Goal: Transaction & Acquisition: Purchase product/service

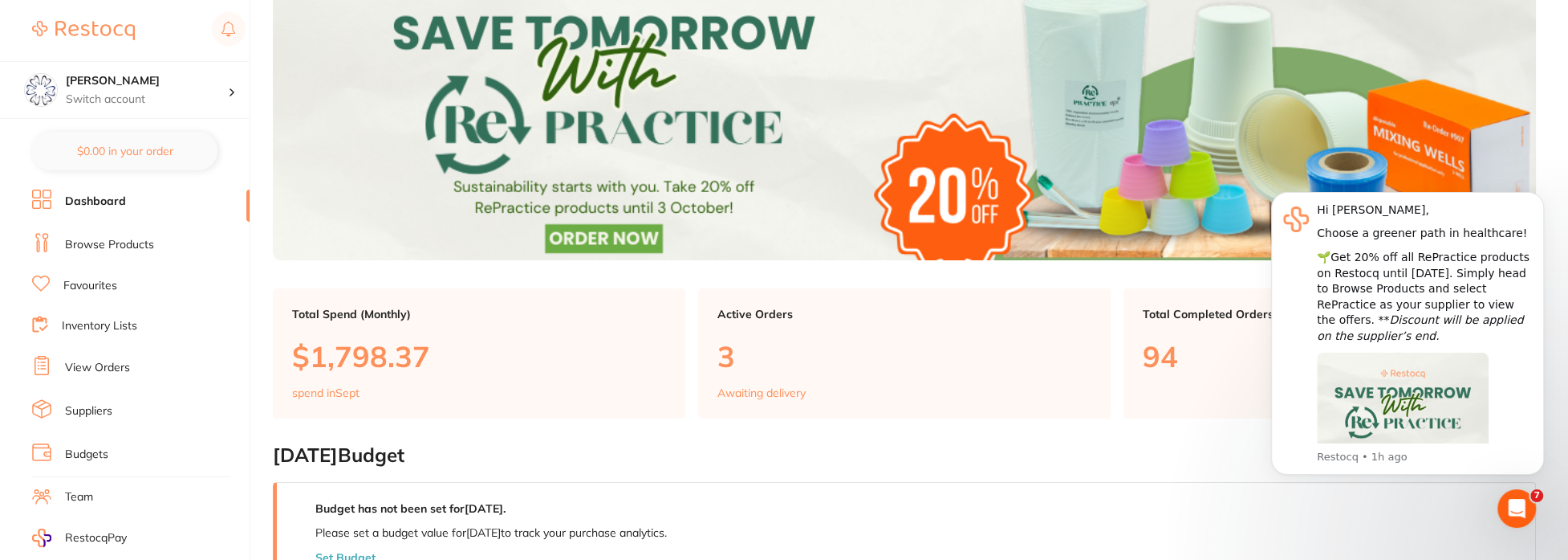
scroll to position [123, 0]
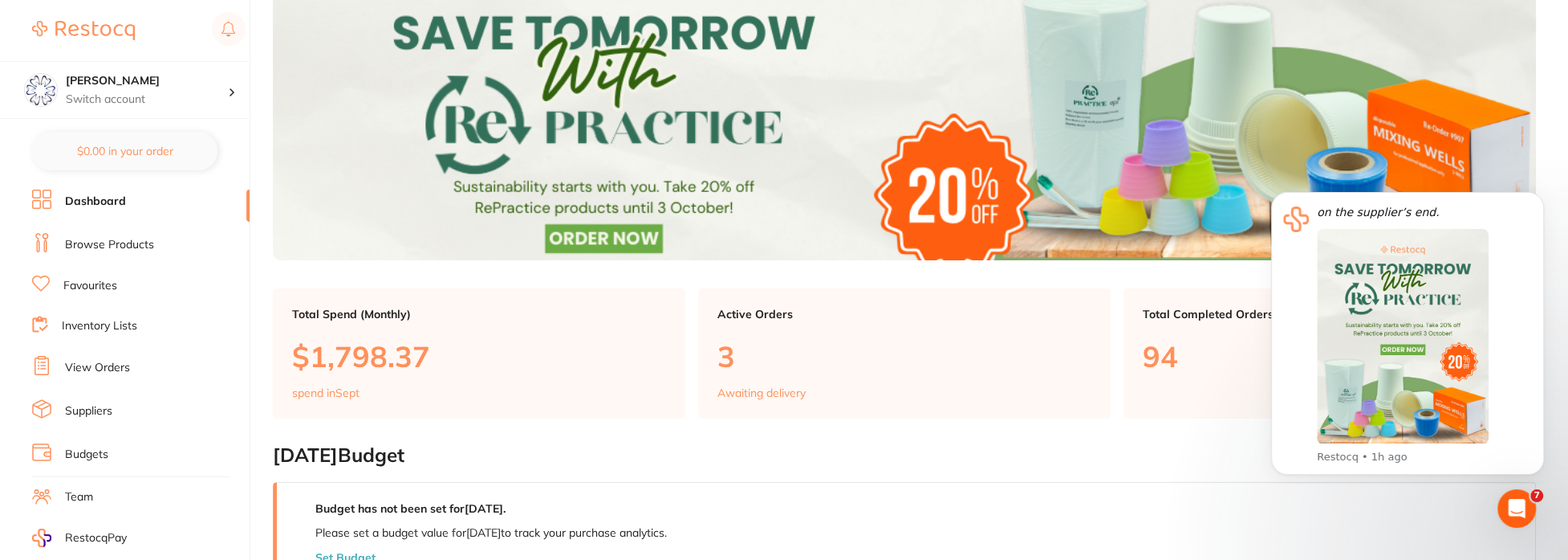
click at [88, 244] on link "Browse Products" at bounding box center [109, 245] width 89 height 16
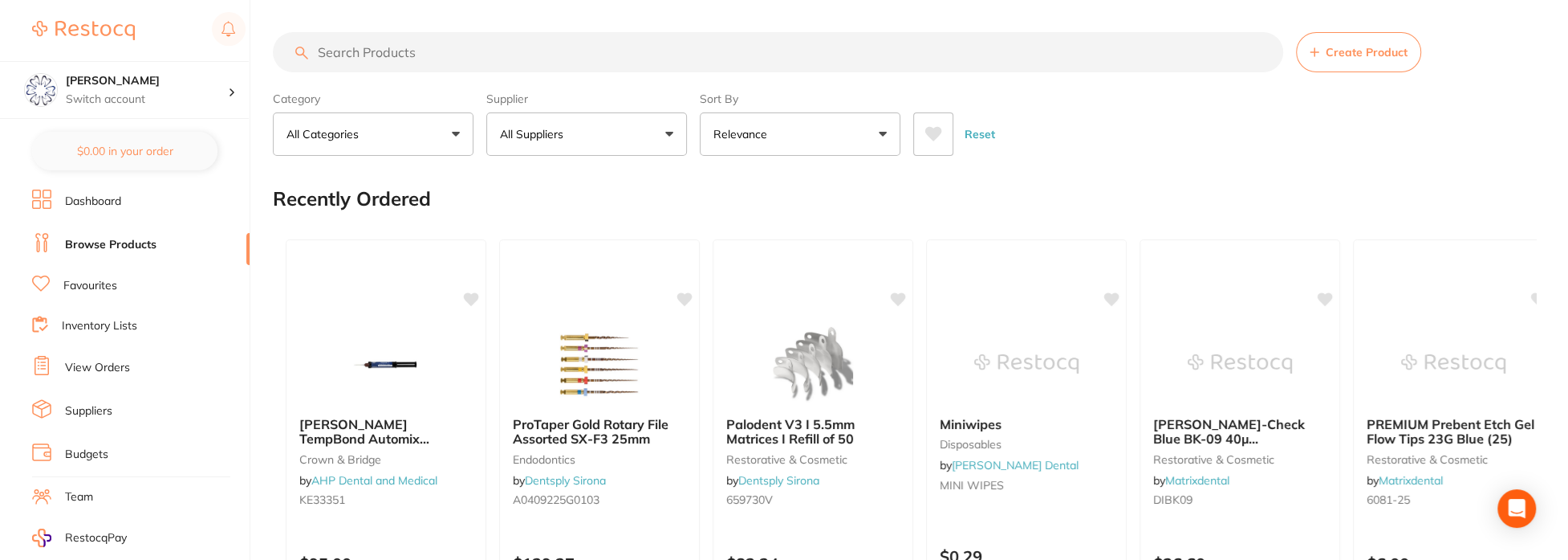
click at [448, 48] on input "search" at bounding box center [778, 51] width 1010 height 40
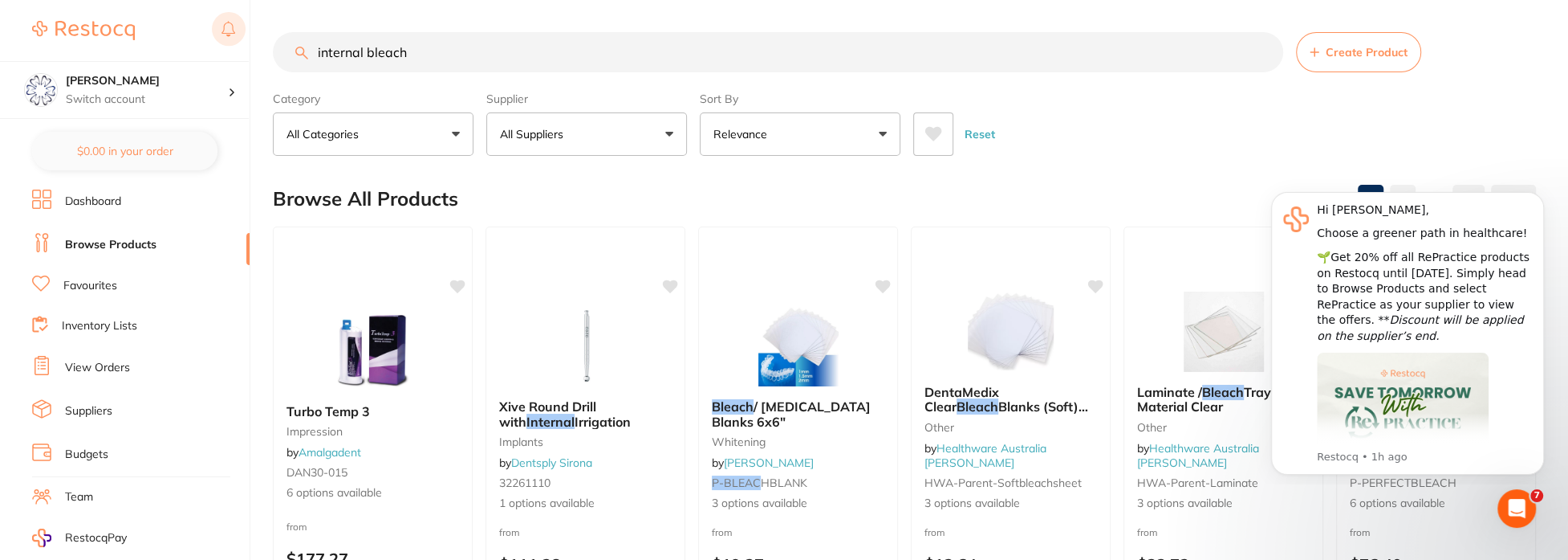
drag, startPoint x: 412, startPoint y: 55, endPoint x: 218, endPoint y: 45, distance: 194.3
click at [218, 45] on div "$0.00 Eumundi Dental Switch account Eumundi Dental $0.00 in your order Dashboar…" at bounding box center [784, 280] width 1568 height 560
type input "bleach"
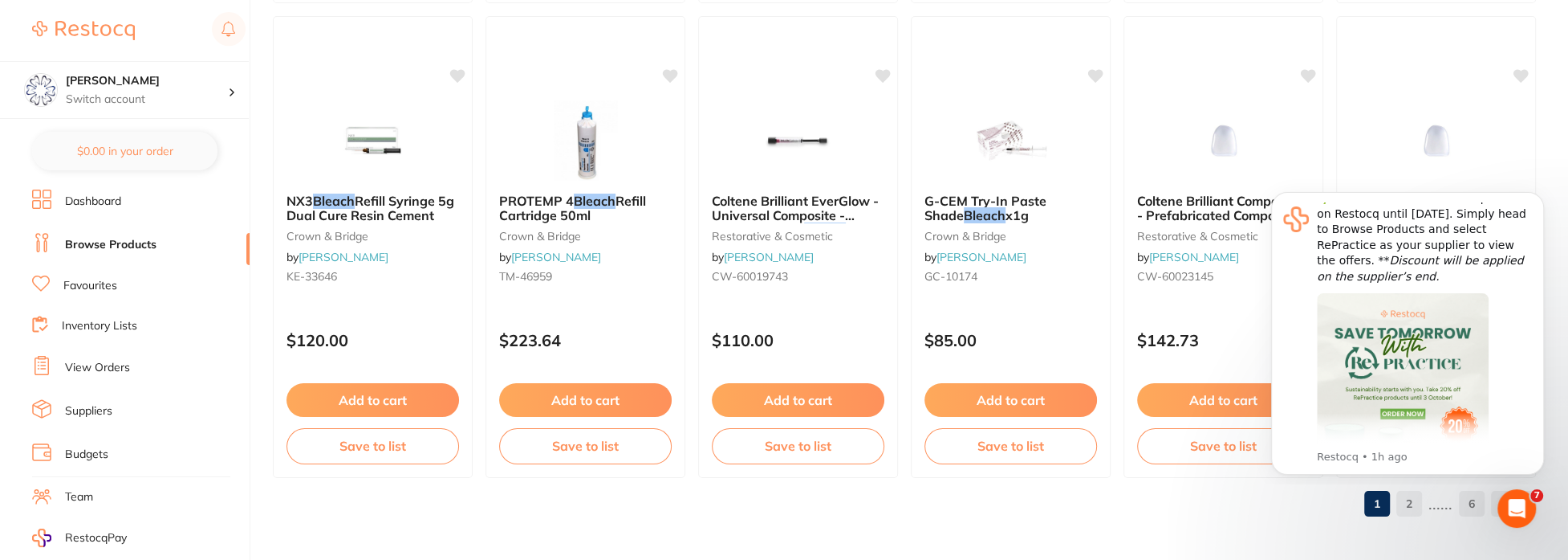
scroll to position [80, 0]
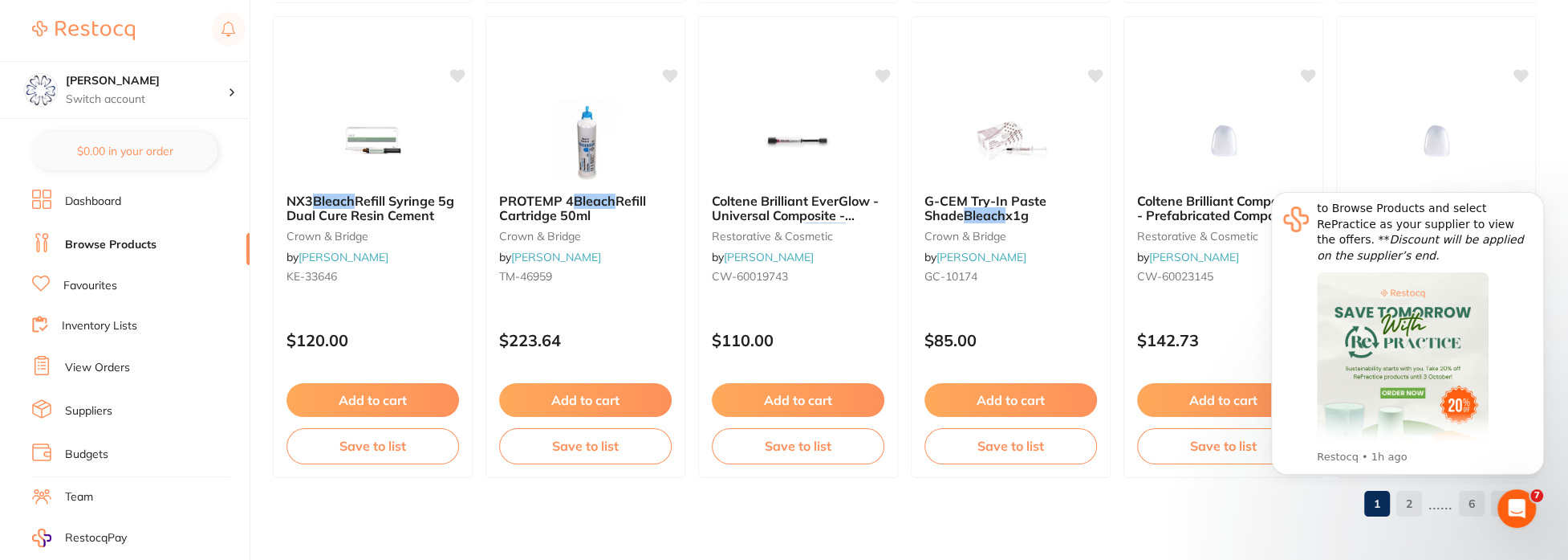
click at [1414, 501] on link "2" at bounding box center [1408, 503] width 26 height 32
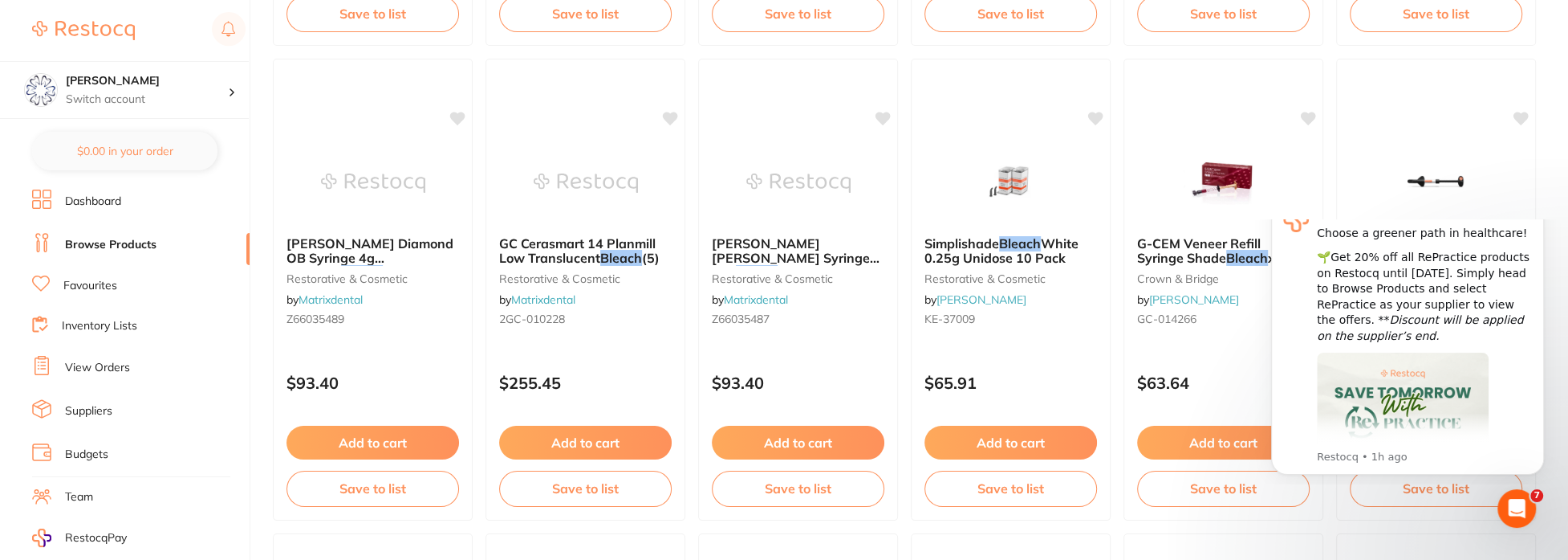
scroll to position [0, 0]
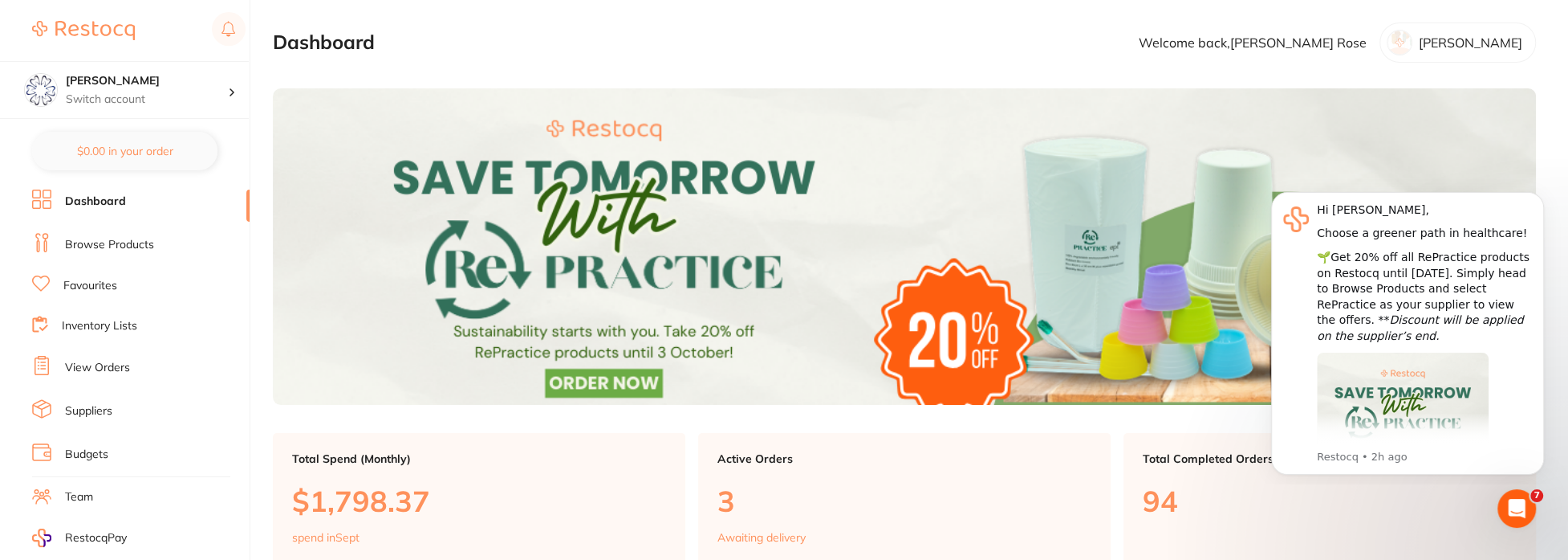
click at [112, 244] on link "Browse Products" at bounding box center [109, 245] width 89 height 16
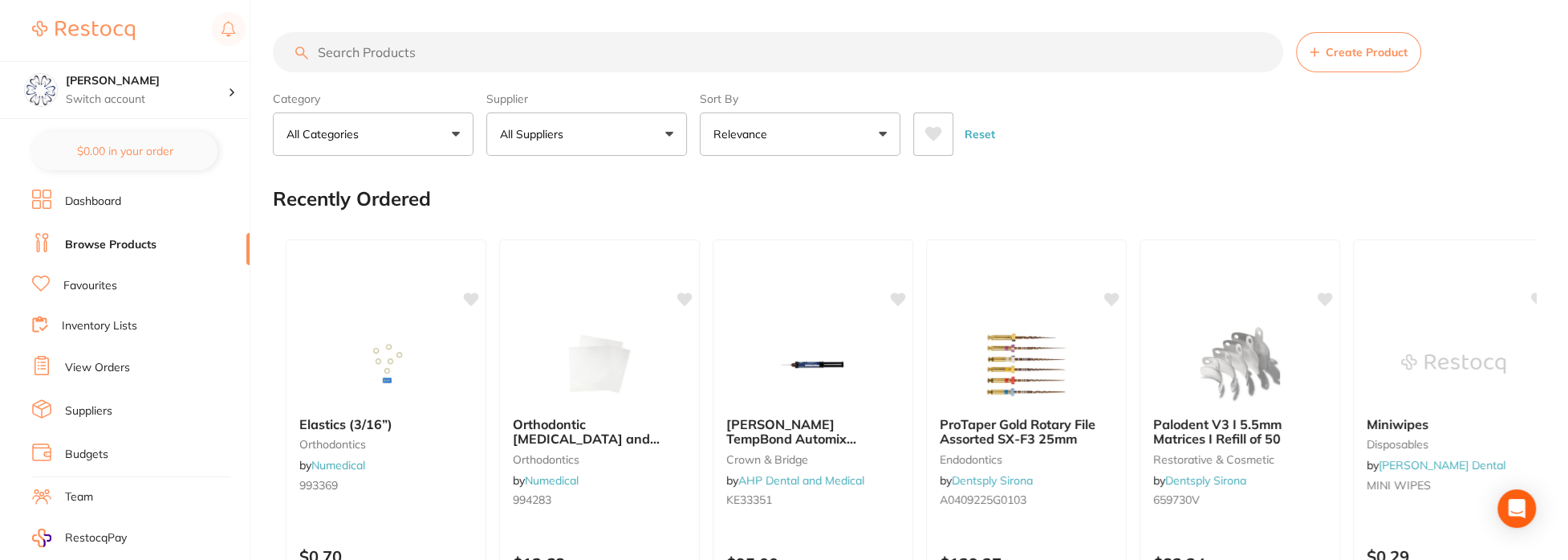
click at [514, 46] on input "search" at bounding box center [778, 51] width 1010 height 40
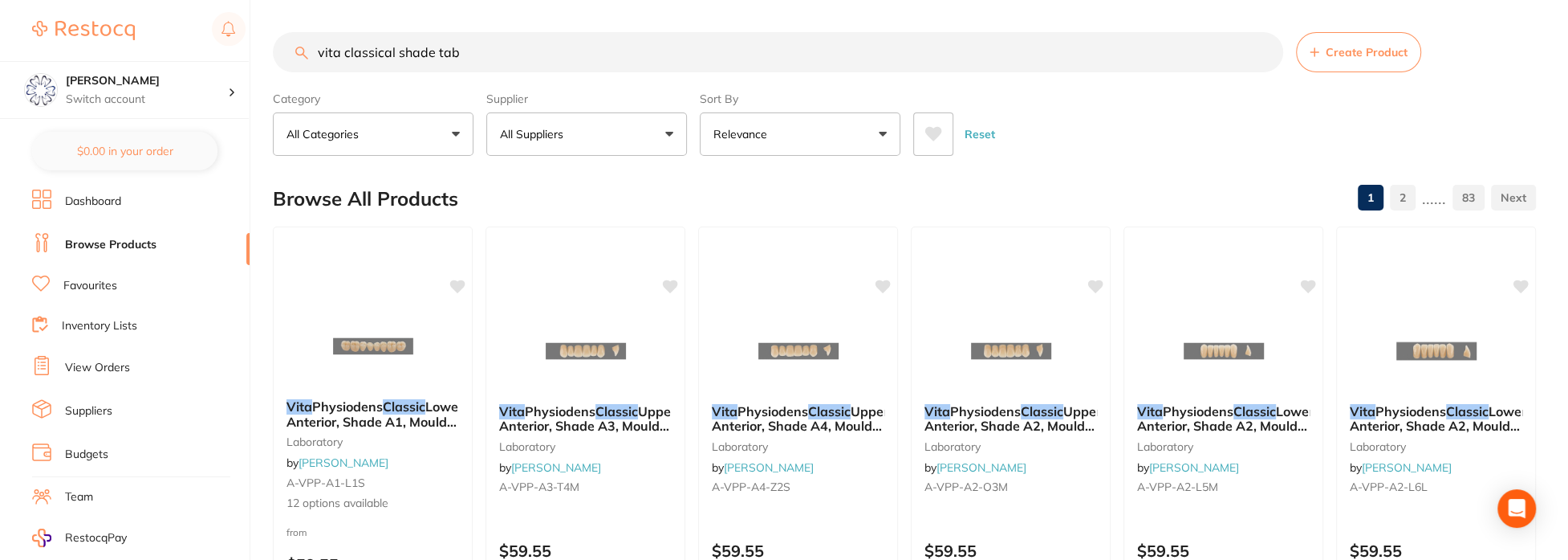
type input "vita classical shade tab"
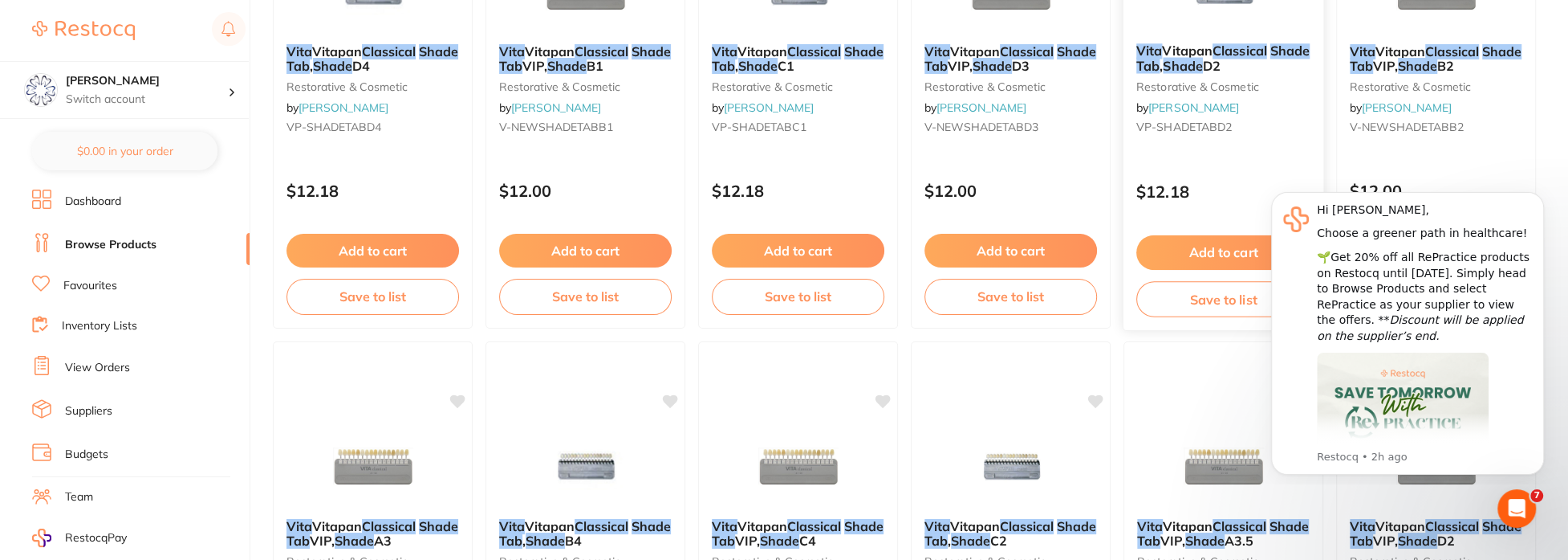
scroll to position [1767, 0]
